Goal: Task Accomplishment & Management: Use online tool/utility

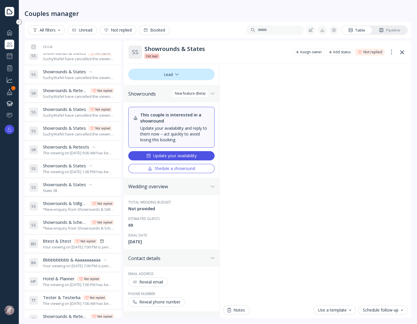
scroll to position [29, 0]
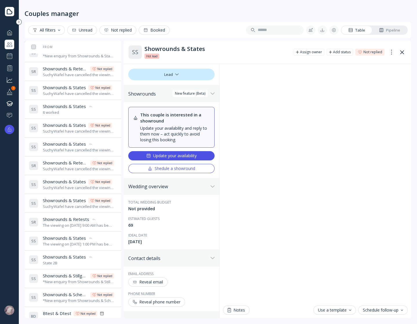
click at [8, 90] on div at bounding box center [9, 91] width 7 height 7
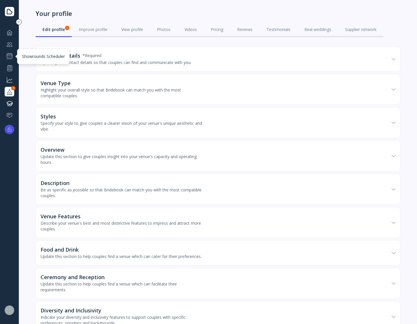
click at [10, 52] on div "Showrounds Scheduler" at bounding box center [10, 56] width 10 height 9
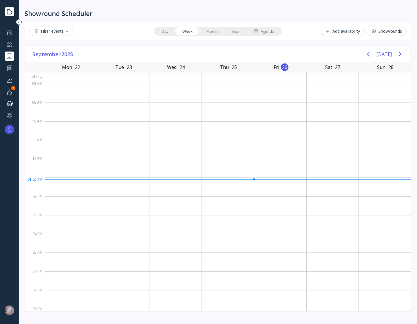
click at [8, 66] on div at bounding box center [9, 67] width 7 height 7
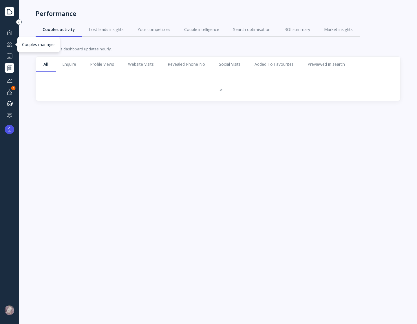
click at [8, 44] on div at bounding box center [9, 44] width 7 height 7
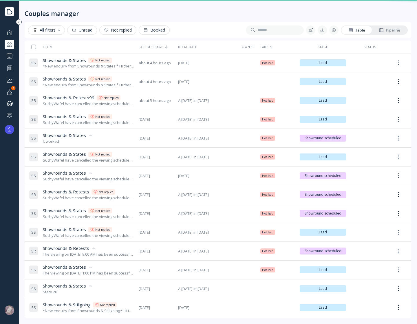
click at [9, 34] on div at bounding box center [9, 32] width 7 height 7
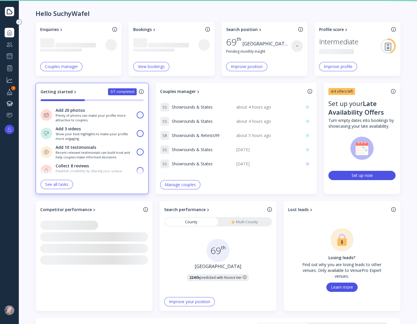
click at [12, 52] on div "Showrounds Scheduler" at bounding box center [10, 56] width 10 height 9
